Goal: Task Accomplishment & Management: Use online tool/utility

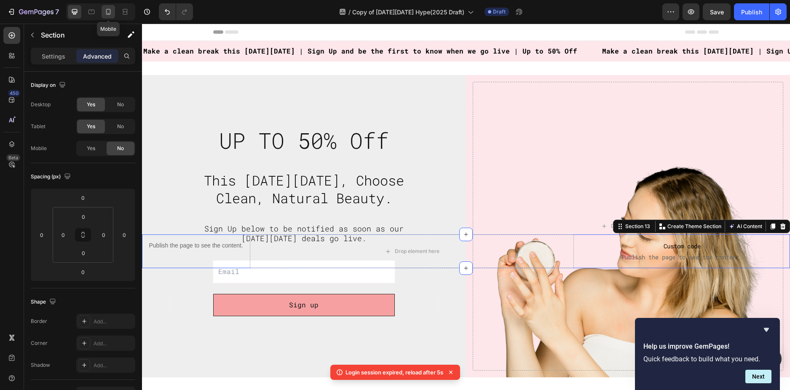
click at [113, 9] on div at bounding box center [108, 11] width 13 height 13
type input "685"
type input "100"
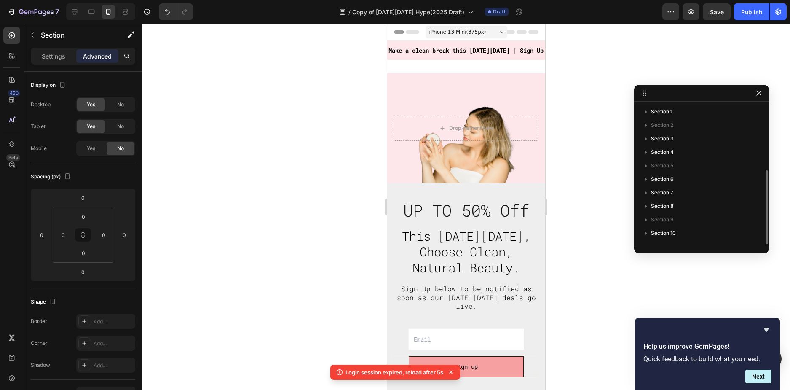
scroll to position [36, 0]
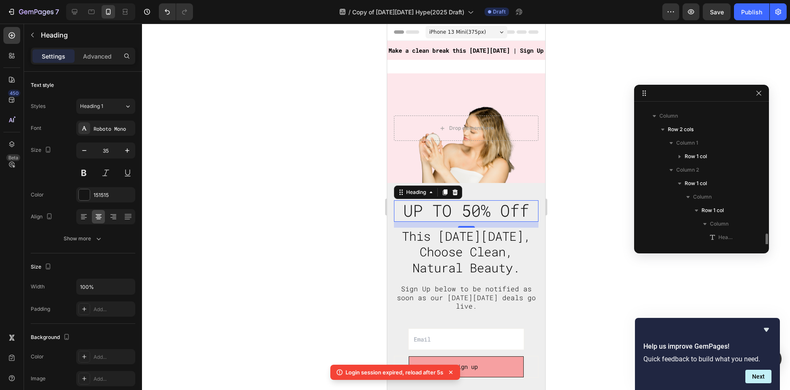
click at [465, 214] on span "UP TO 50% Off" at bounding box center [466, 210] width 126 height 22
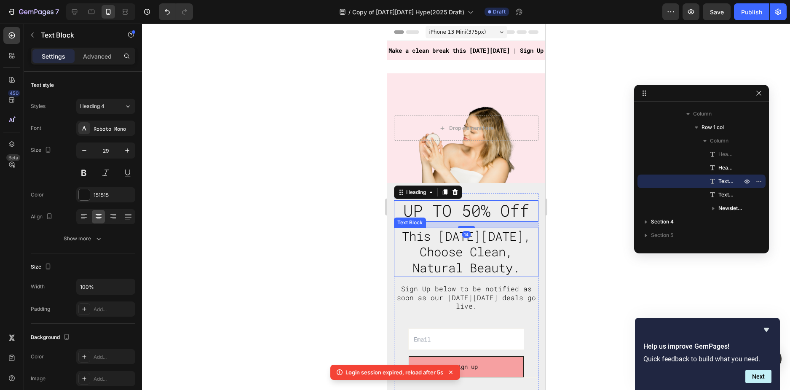
click at [403, 245] on p "This [DATE][DATE], Choose Clean, Natural Beauty." at bounding box center [465, 252] width 143 height 48
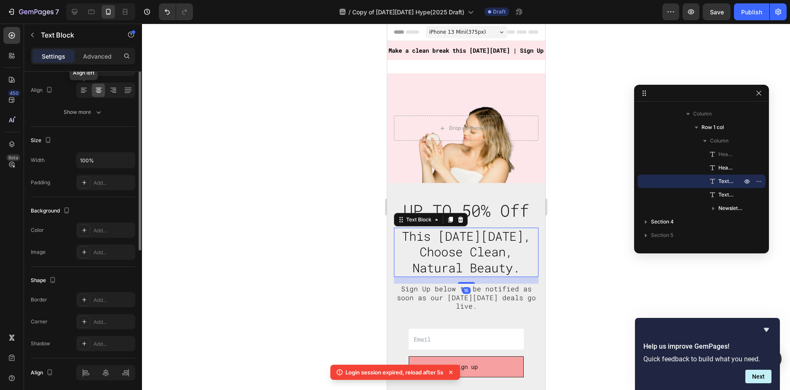
scroll to position [0, 0]
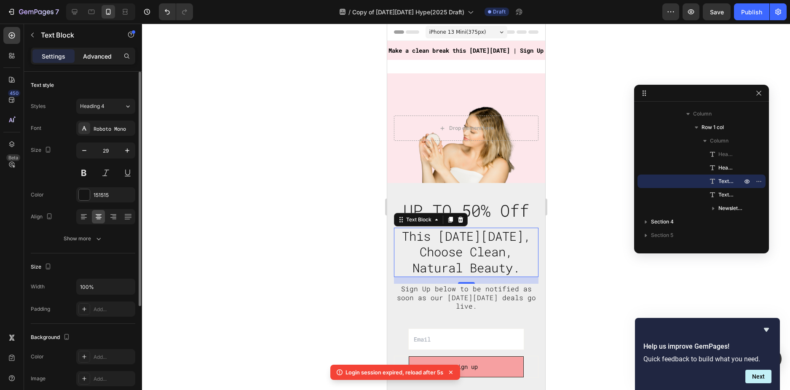
click at [91, 55] on p "Advanced" at bounding box center [97, 56] width 29 height 9
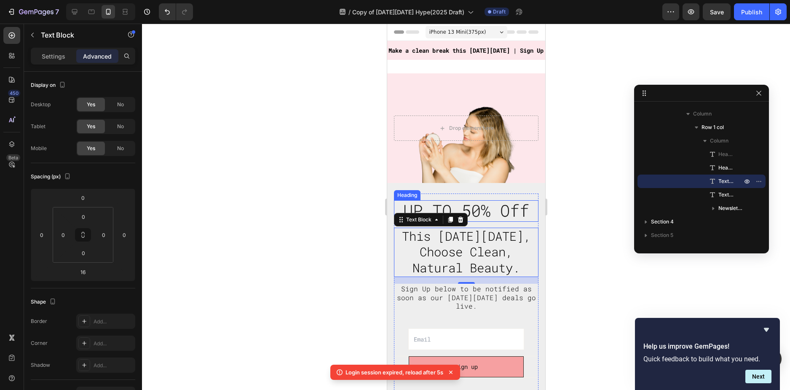
click at [496, 209] on span "UP TO 50% Off" at bounding box center [466, 210] width 126 height 22
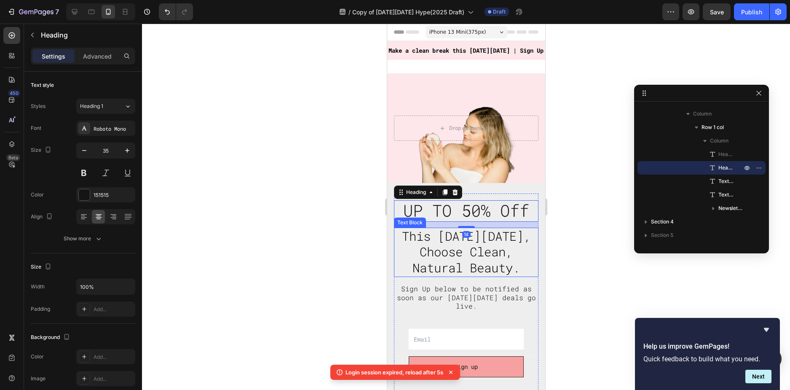
click at [440, 244] on span "This [DATE][DATE], Choose Clean, Natural Beauty." at bounding box center [466, 252] width 129 height 48
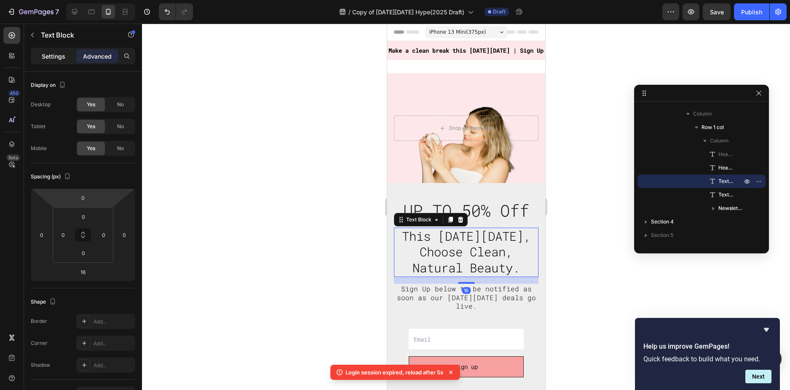
click at [57, 52] on p "Settings" at bounding box center [54, 56] width 24 height 9
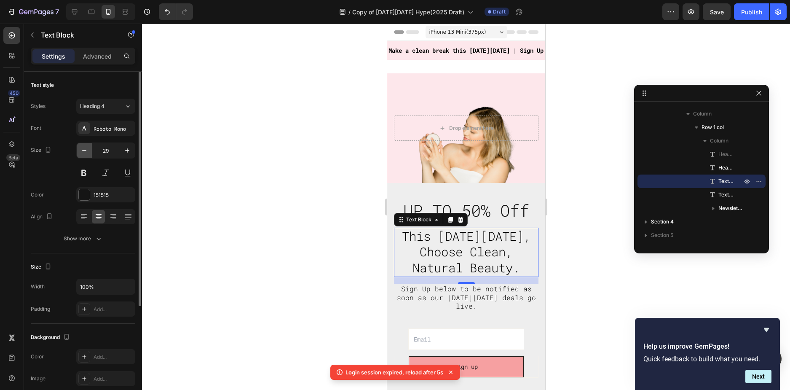
click at [84, 153] on icon "button" at bounding box center [84, 150] width 8 height 8
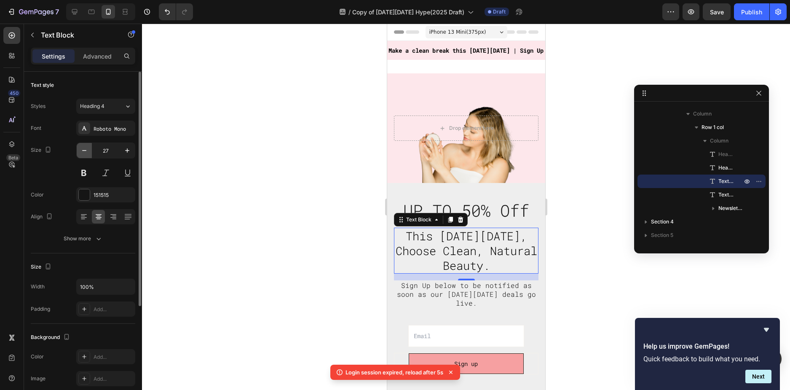
click at [84, 153] on icon "button" at bounding box center [84, 150] width 8 height 8
type input "26"
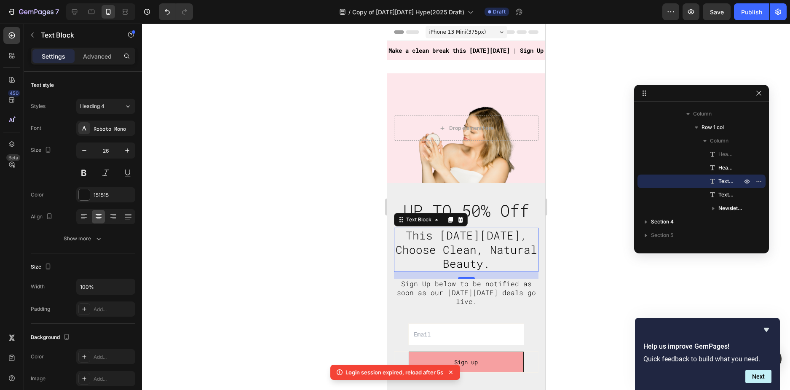
click at [259, 217] on div at bounding box center [466, 207] width 648 height 366
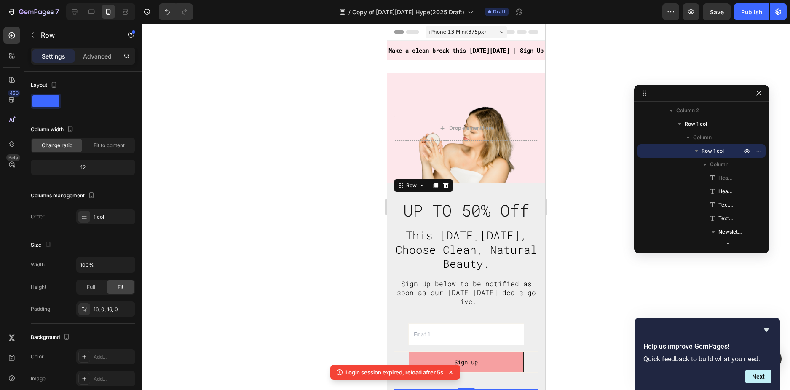
click at [480, 222] on div "⁠⁠⁠⁠⁠⁠⁠ UP TO 50% Off Heading ⁠⁠⁠⁠⁠⁠⁠ UP TO 50% Off Heading This [DATE][DATE], …" at bounding box center [466, 291] width 145 height 182
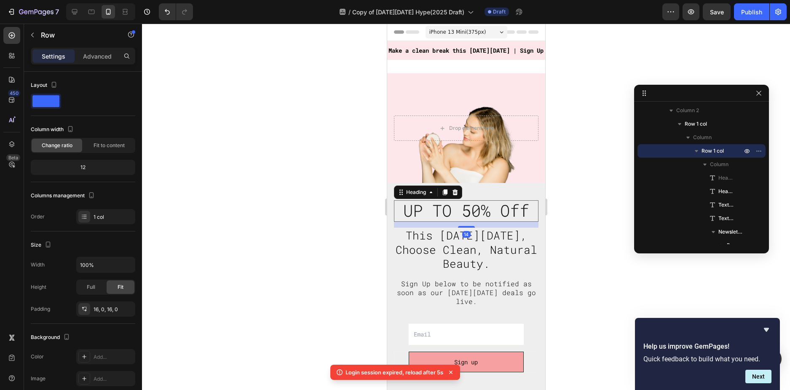
click at [458, 212] on span "UP TO 50% Off" at bounding box center [466, 210] width 126 height 22
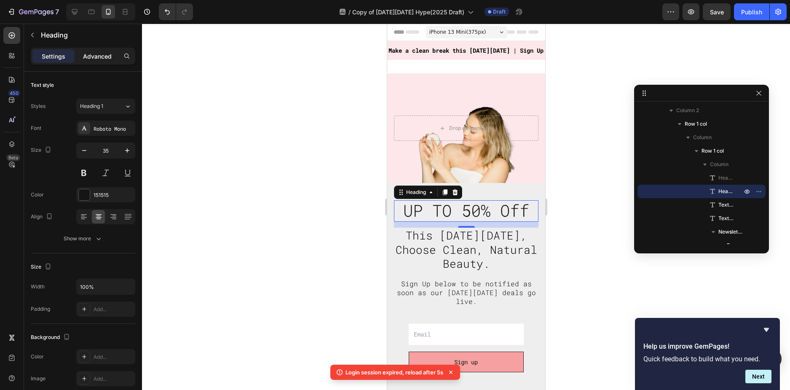
click at [97, 55] on p "Advanced" at bounding box center [97, 56] width 29 height 9
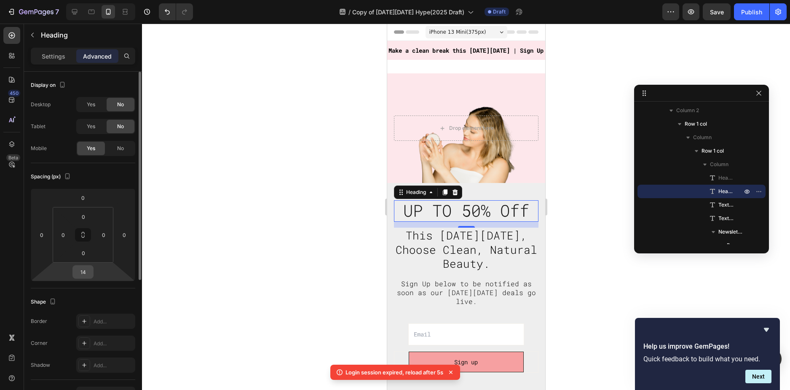
click at [86, 274] on input "14" at bounding box center [83, 271] width 17 height 13
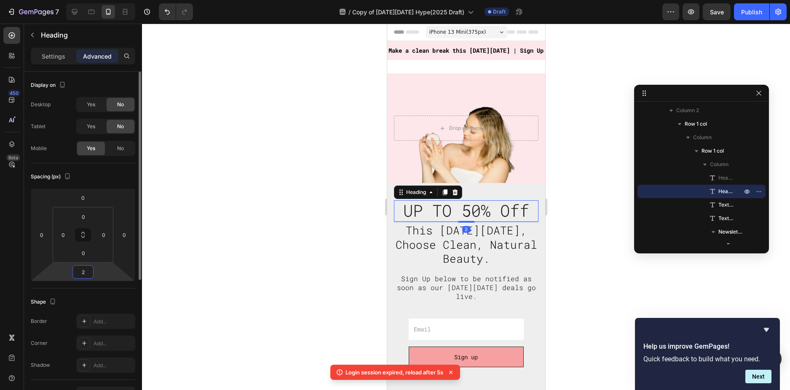
type input "24"
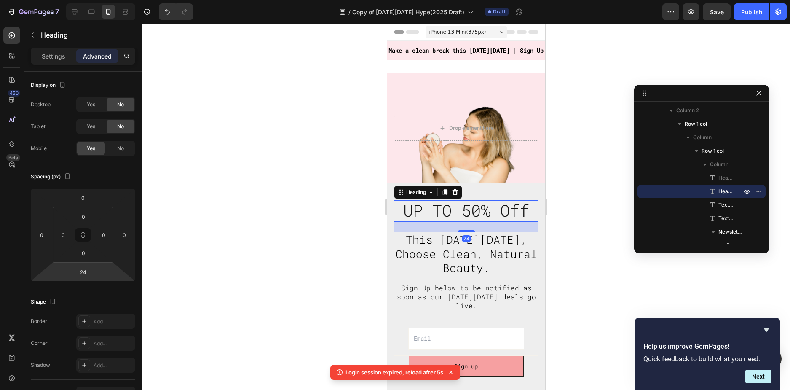
click at [311, 238] on div at bounding box center [466, 207] width 648 height 366
click at [519, 217] on span "UP TO 50% Off" at bounding box center [466, 210] width 126 height 22
click at [37, 51] on div "Settings" at bounding box center [53, 55] width 42 height 13
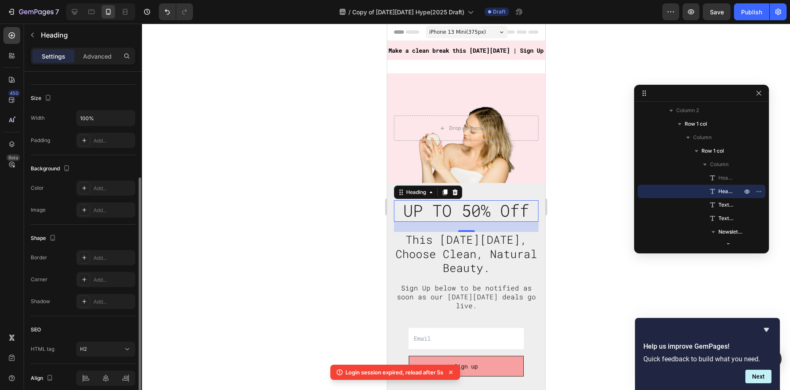
scroll to position [205, 0]
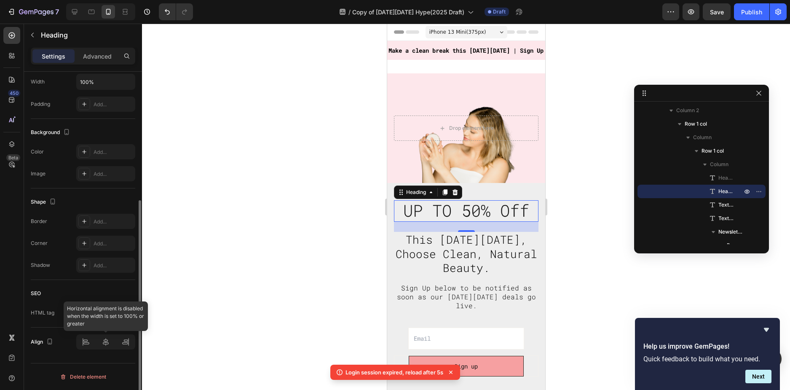
click at [108, 341] on div at bounding box center [105, 341] width 59 height 15
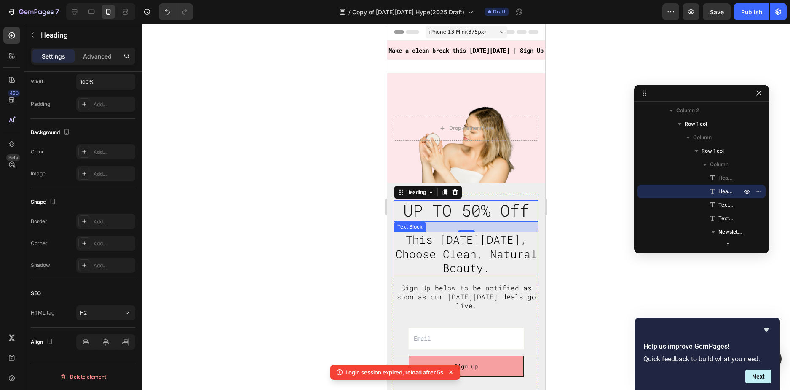
click at [466, 249] on span "This [DATE][DATE], Choose Clean, Natural Beauty." at bounding box center [466, 253] width 142 height 43
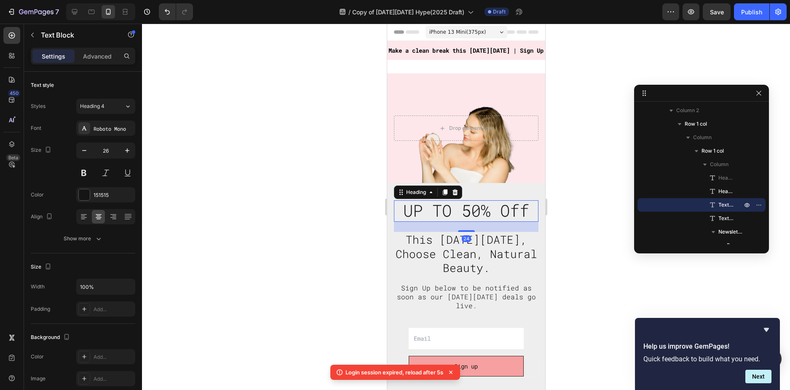
click at [490, 213] on span "UP TO 50% Off" at bounding box center [466, 210] width 126 height 22
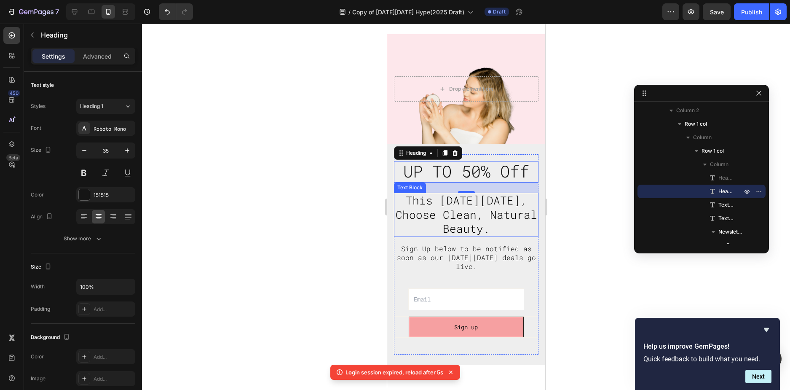
scroll to position [42, 0]
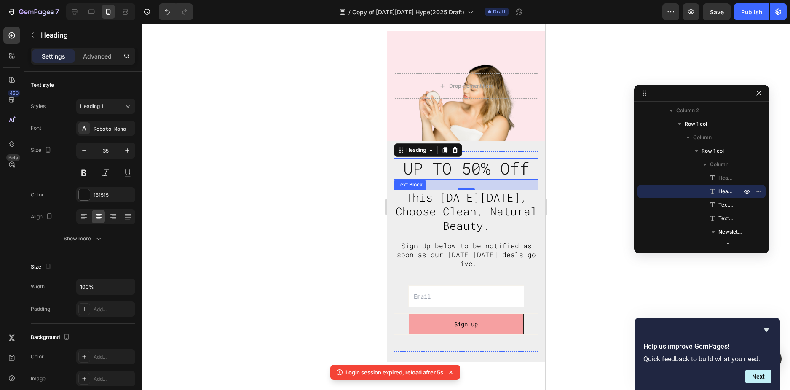
click at [472, 206] on span "This [DATE][DATE], Choose Clean, Natural Beauty." at bounding box center [466, 211] width 142 height 43
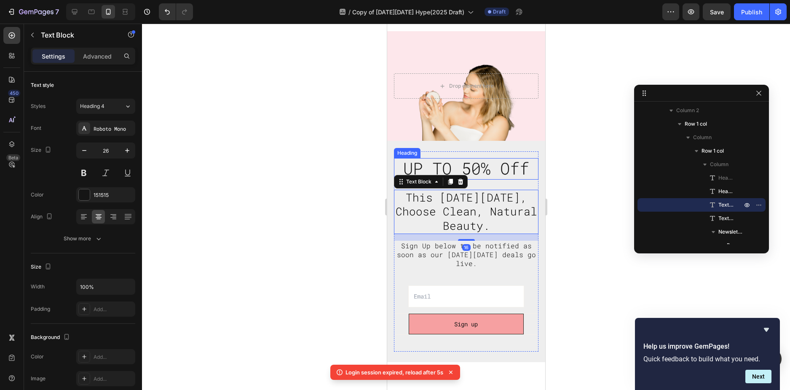
click at [487, 170] on span "UP TO 50% Off" at bounding box center [466, 168] width 126 height 22
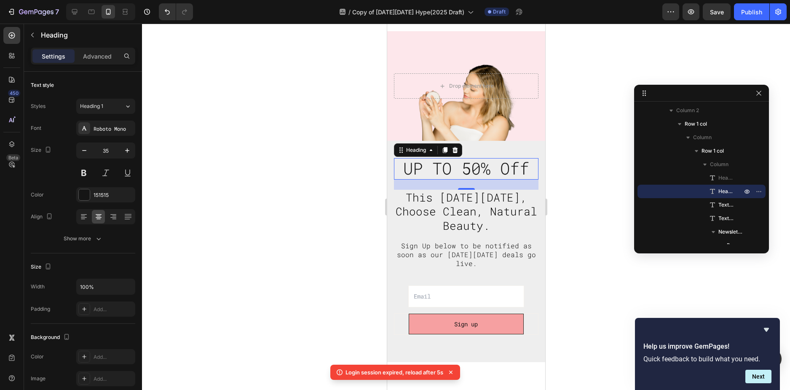
click at [570, 171] on div at bounding box center [466, 207] width 648 height 366
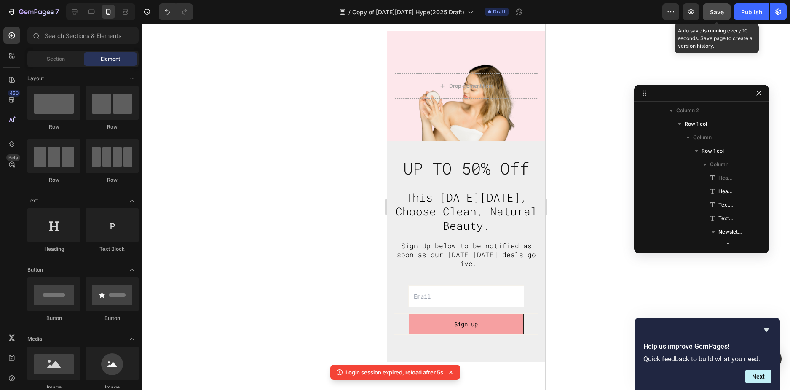
click at [718, 15] on span "Save" at bounding box center [717, 11] width 14 height 7
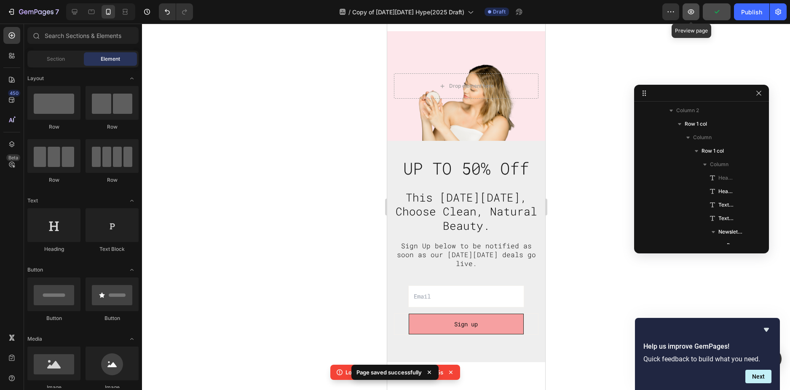
click at [692, 13] on icon "button" at bounding box center [691, 12] width 8 height 8
